Goal: Transaction & Acquisition: Subscribe to service/newsletter

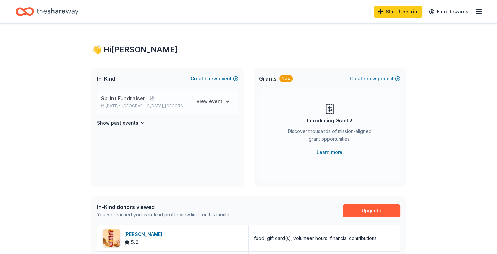
click at [159, 101] on p "Sprint Fundraiser" at bounding box center [144, 98] width 86 height 8
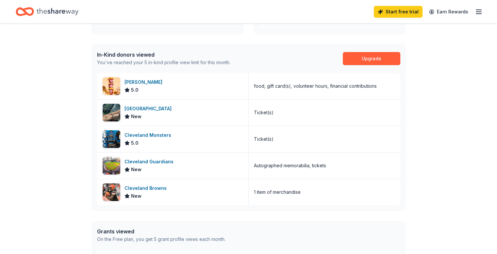
scroll to position [153, 0]
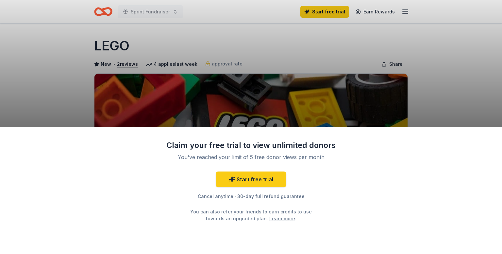
click at [422, 86] on div "Claim your free trial to view unlimited donors You've reached your limit of 5 f…" at bounding box center [251, 127] width 502 height 254
click at [243, 146] on div "Claim your free trial to view unlimited donors" at bounding box center [251, 145] width 170 height 10
click at [218, 104] on div "Claim your free trial to view unlimited donors You've reached your limit of 5 f…" at bounding box center [251, 127] width 502 height 254
click at [263, 175] on link "Start free trial" at bounding box center [251, 179] width 71 height 16
